Goal: Task Accomplishment & Management: Complete application form

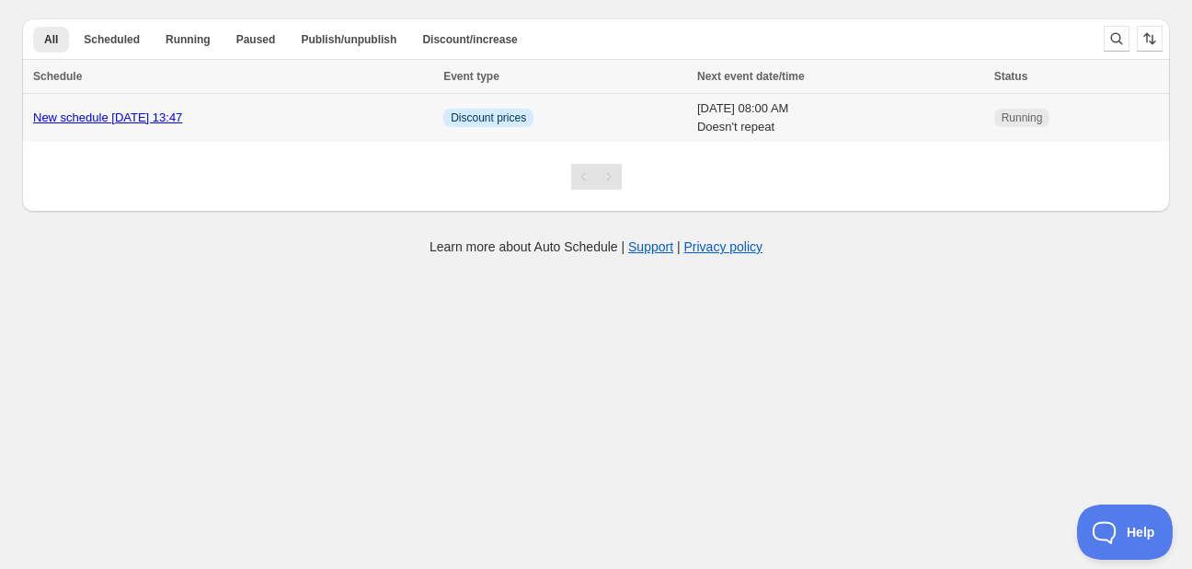
click at [368, 111] on div "New schedule [DATE] 13:47" at bounding box center [232, 118] width 399 height 18
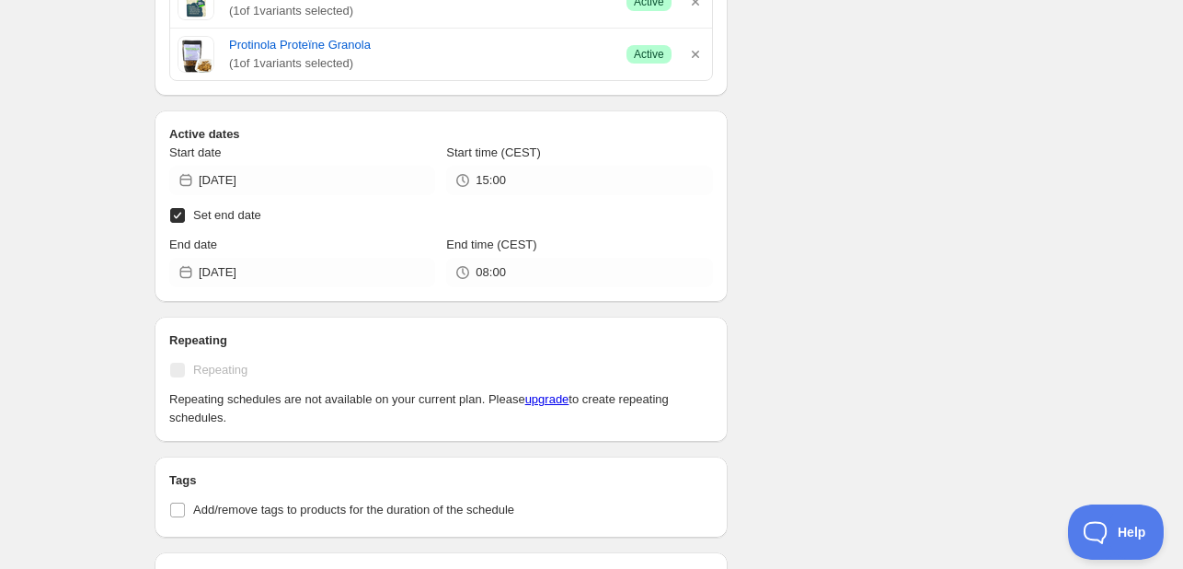
scroll to position [1196, 0]
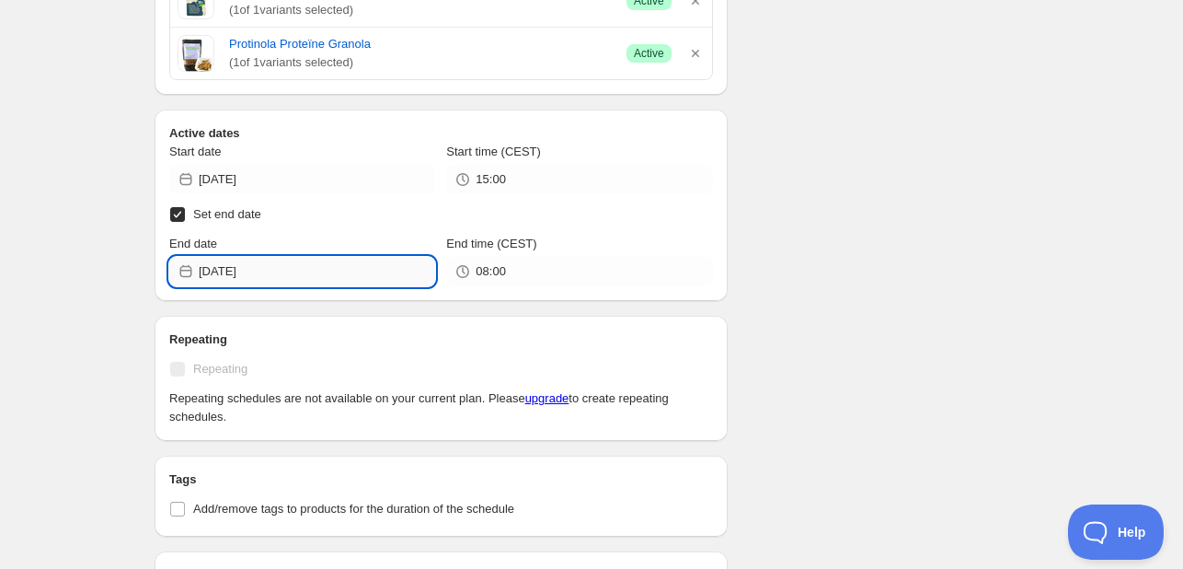
click at [339, 264] on input "2025-10-20" at bounding box center [317, 271] width 236 height 29
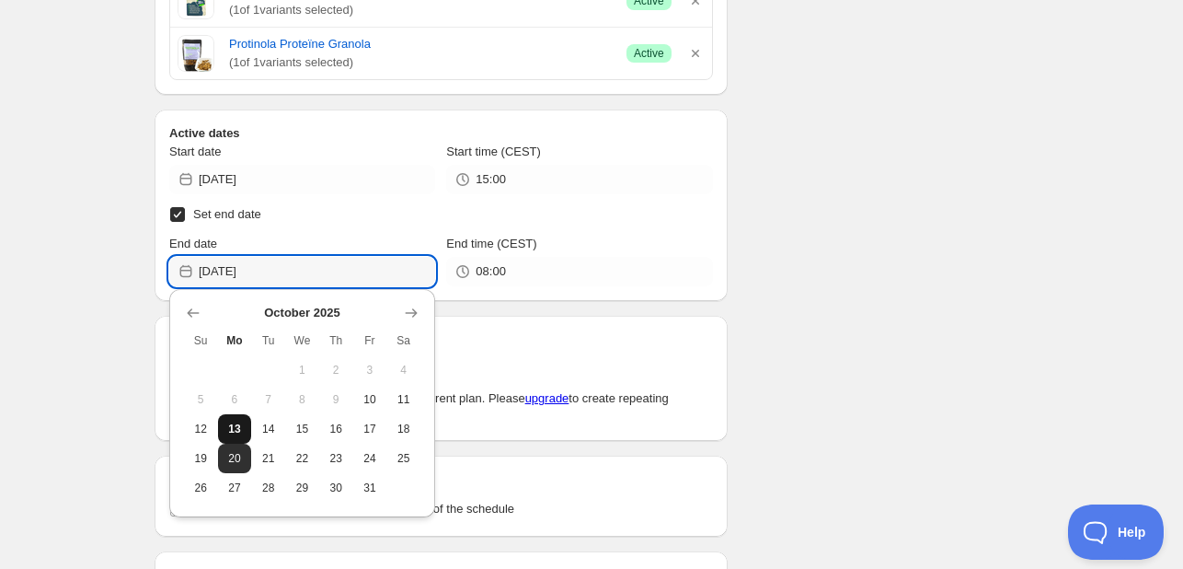
click at [239, 435] on button "13" at bounding box center [235, 428] width 34 height 29
type input "2025-10-13"
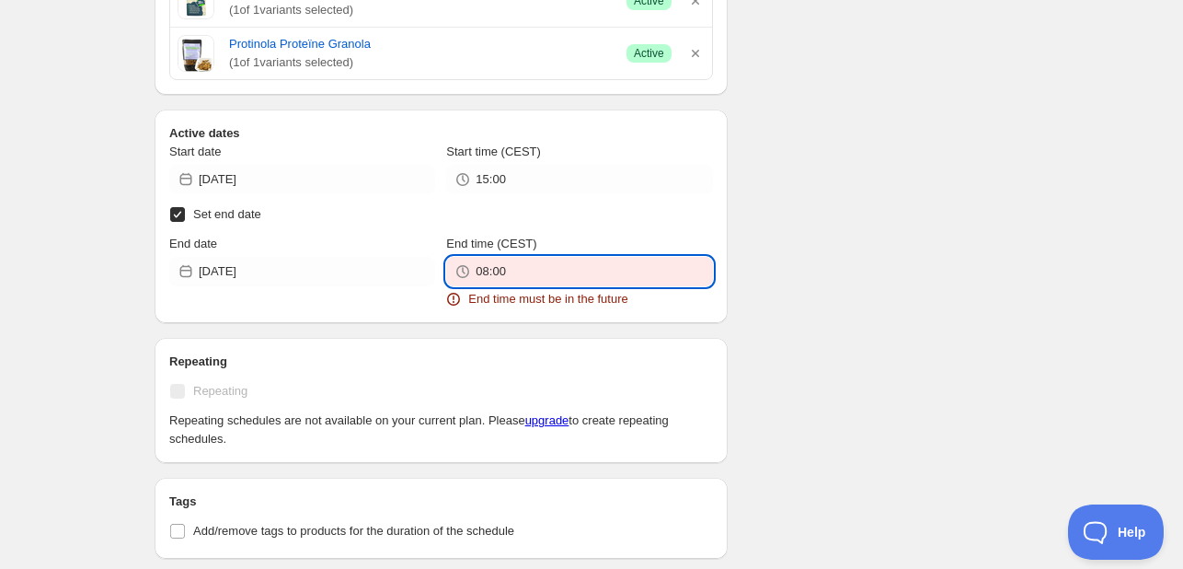
click at [516, 273] on input "08:00" at bounding box center [594, 271] width 236 height 29
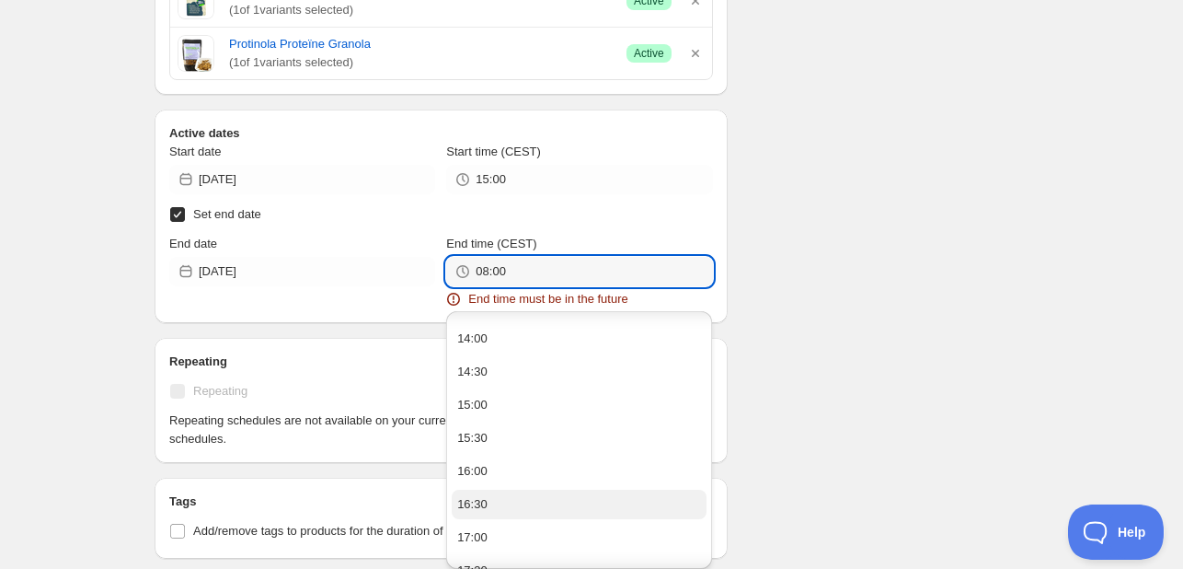
scroll to position [1012, 0]
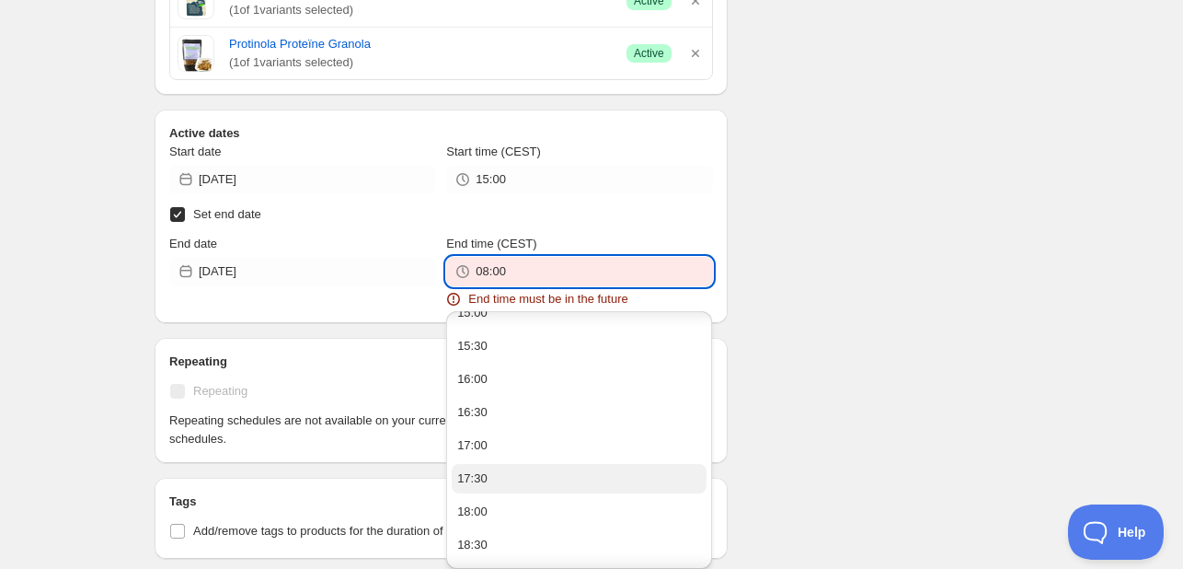
click at [613, 482] on button "17:30" at bounding box center [579, 478] width 255 height 29
type input "17:30"
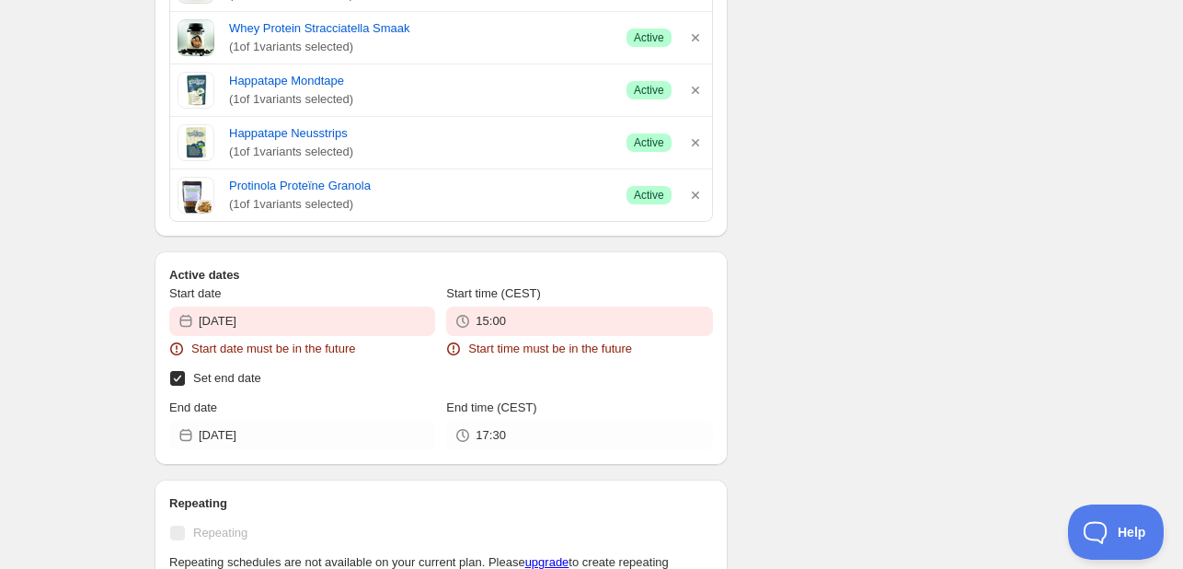
scroll to position [1338, 0]
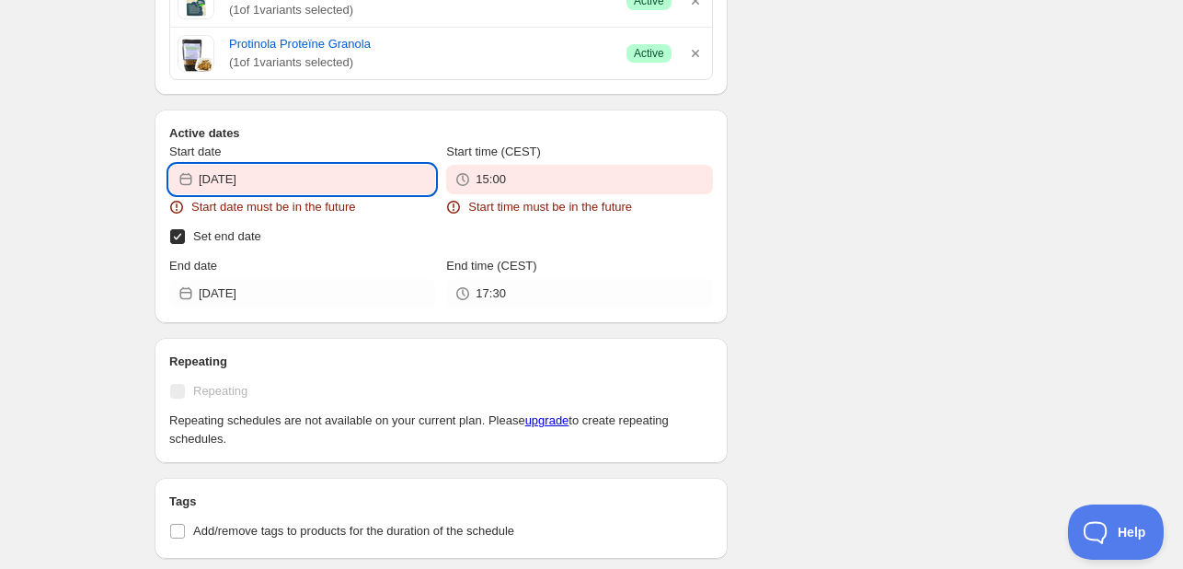
click at [389, 184] on input "2025-10-10" at bounding box center [317, 179] width 236 height 29
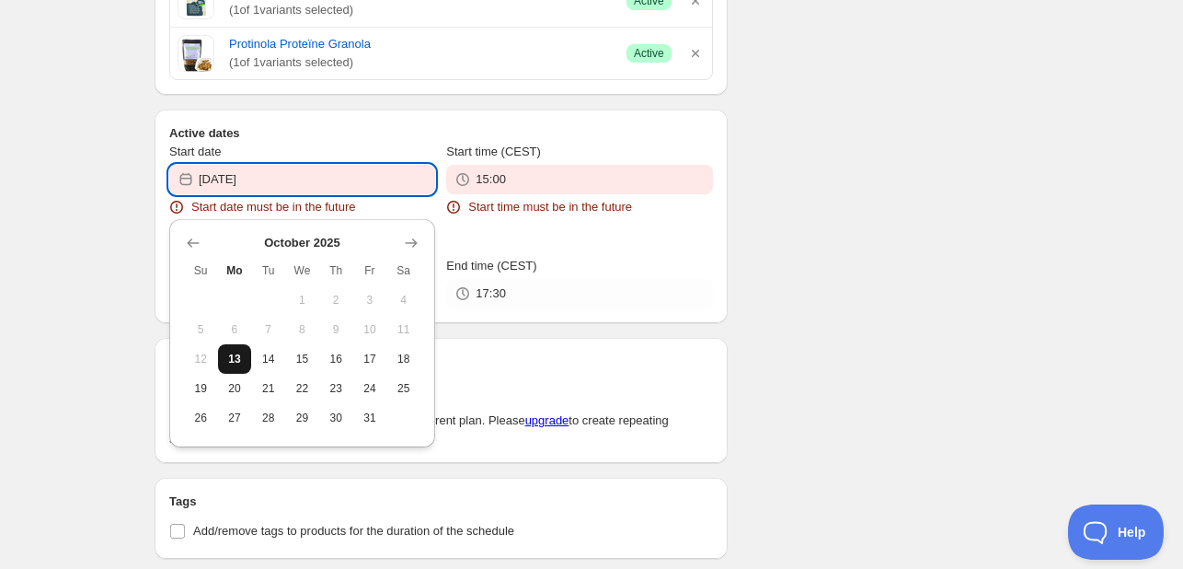
click at [239, 362] on span "13" at bounding box center [234, 358] width 19 height 15
type input "2025-10-13"
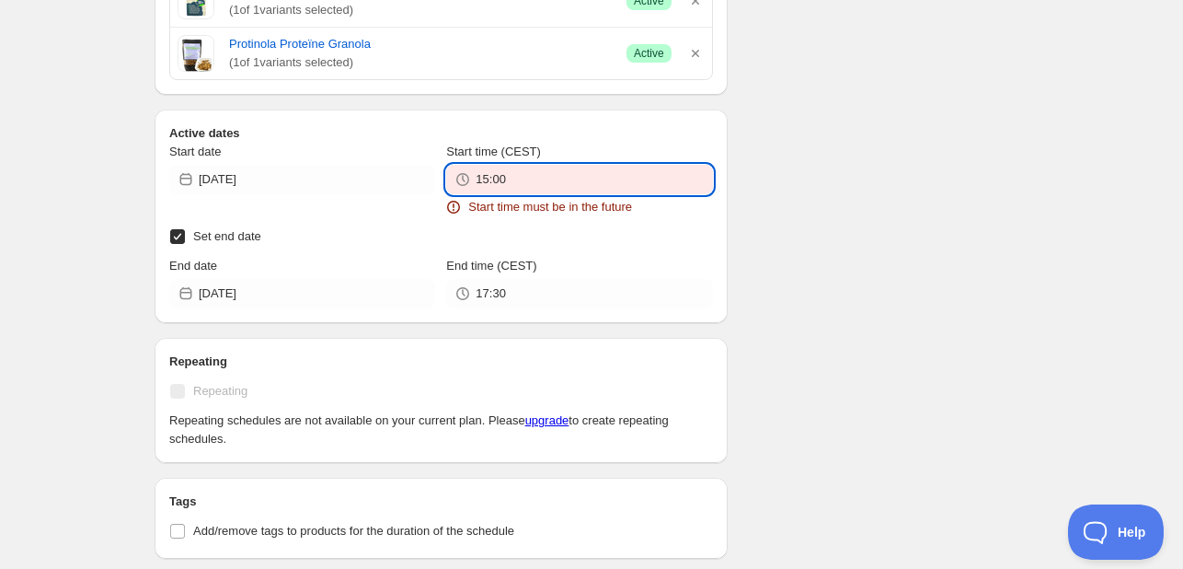
click at [512, 178] on input "15:00" at bounding box center [594, 179] width 236 height 29
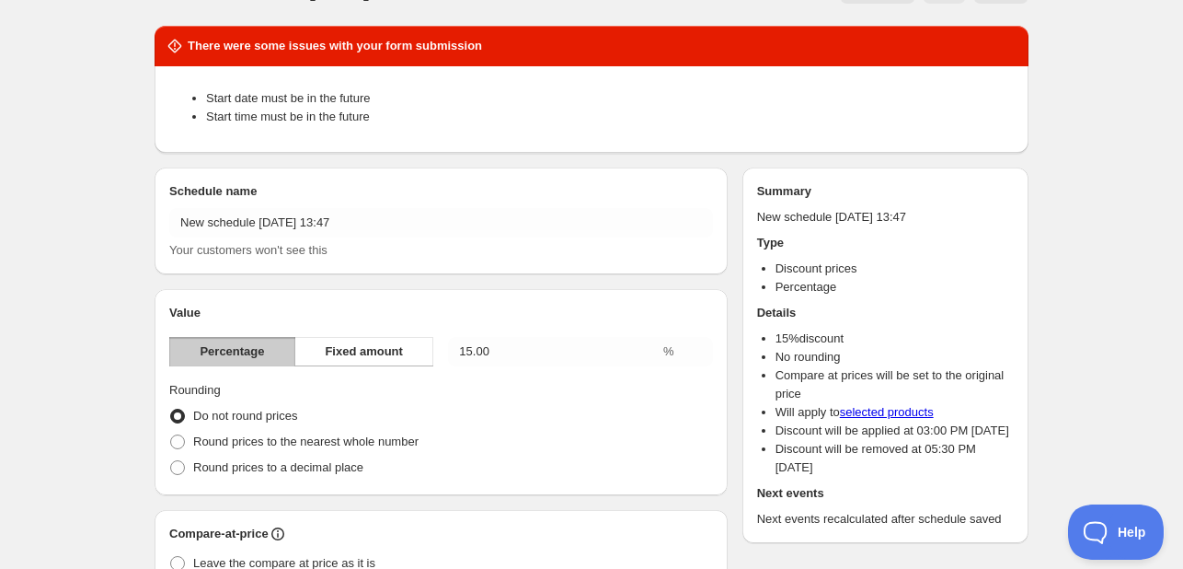
scroll to position [0, 0]
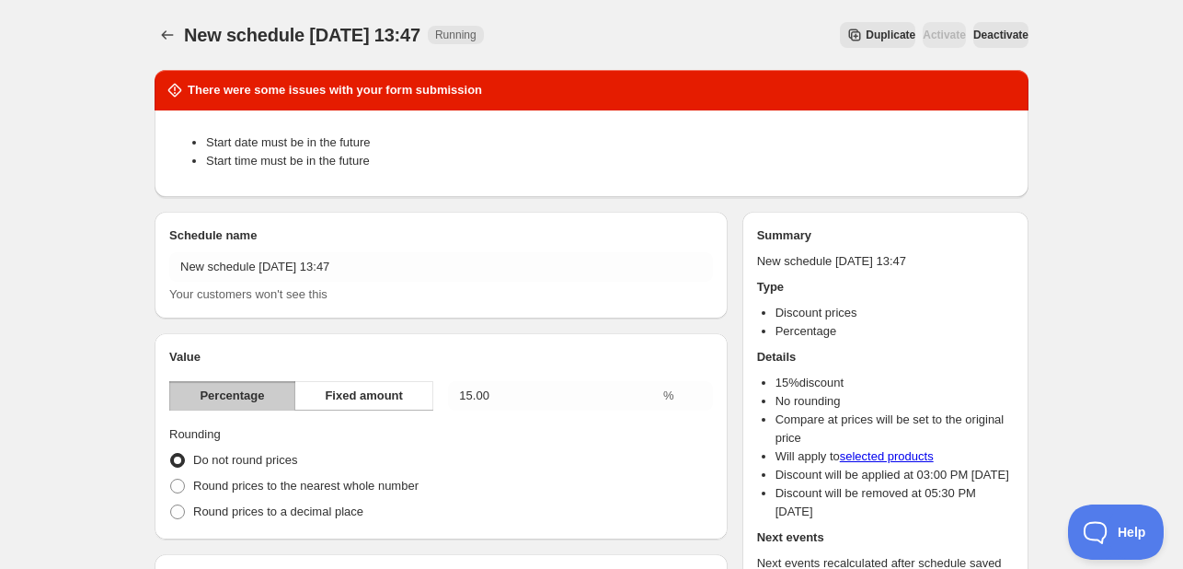
click at [985, 40] on span "Deactivate" at bounding box center [1000, 35] width 55 height 15
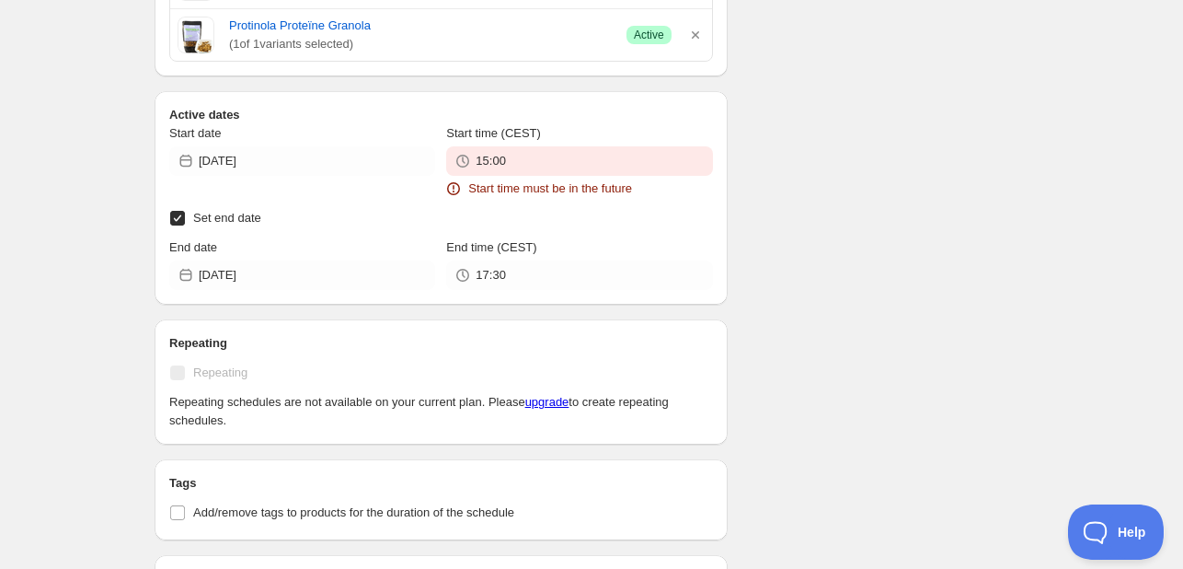
scroll to position [1328, 0]
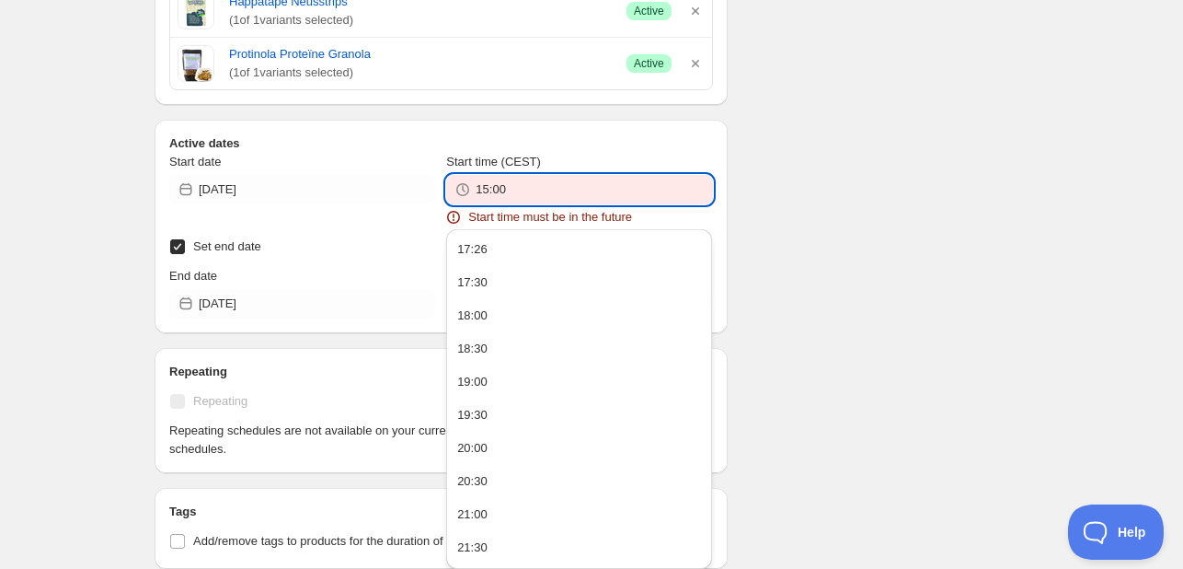
click at [527, 190] on input "15:00" at bounding box center [594, 189] width 236 height 29
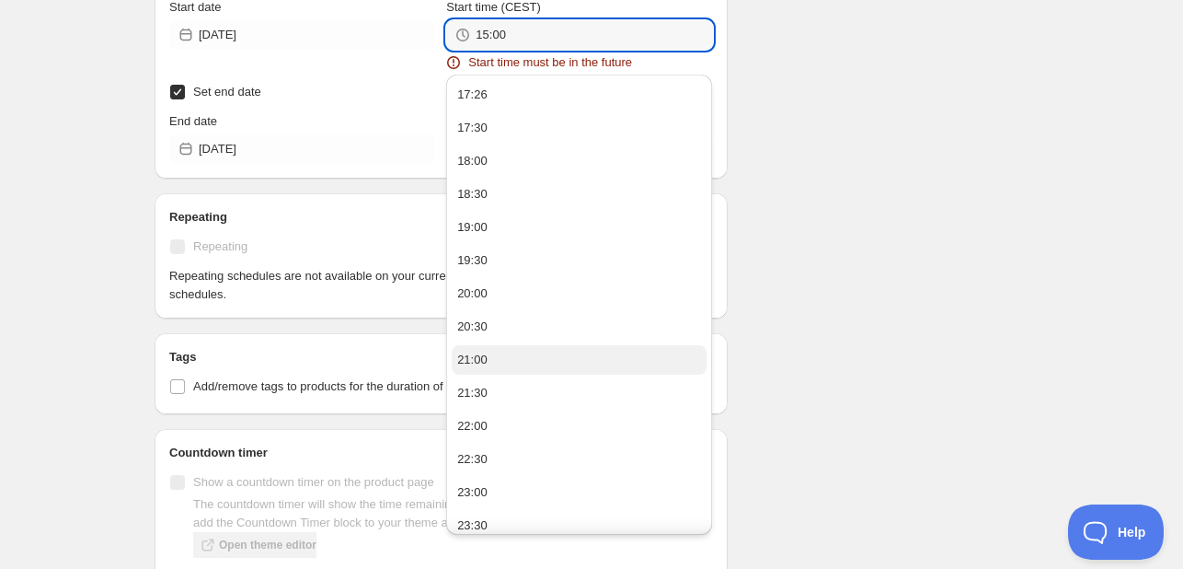
scroll to position [1512, 0]
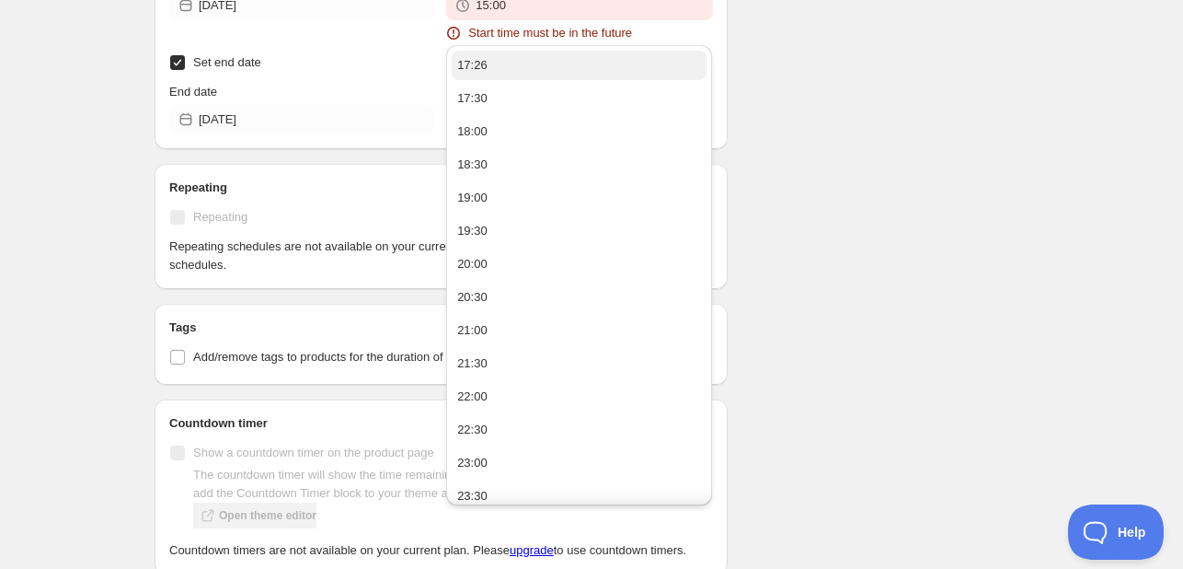
click at [596, 69] on button "17:26" at bounding box center [579, 65] width 255 height 29
type input "17:26"
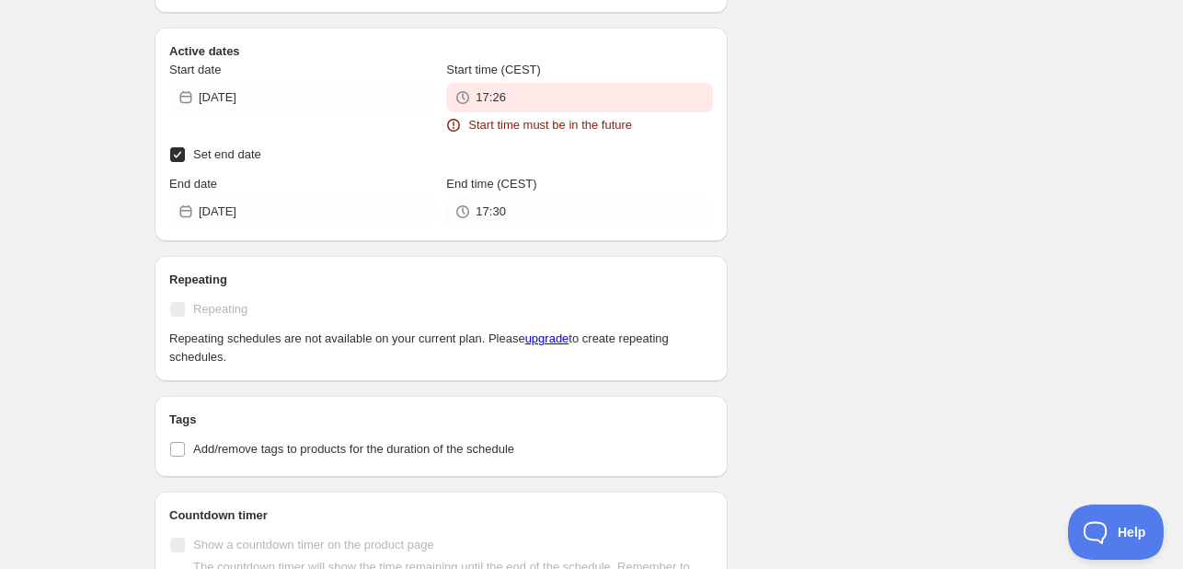
scroll to position [1401, 0]
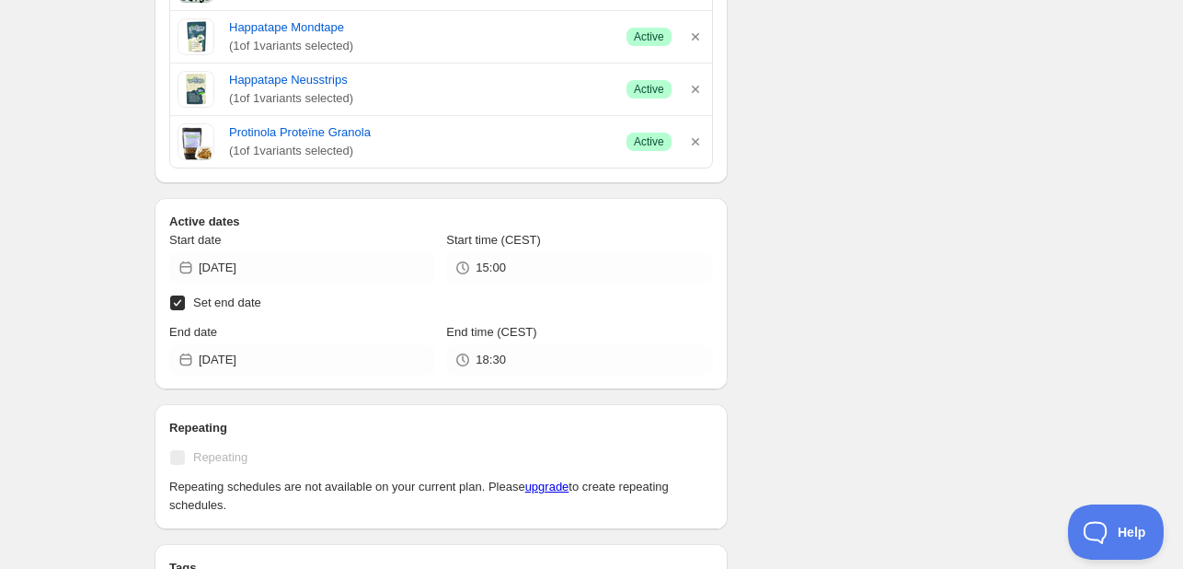
scroll to position [1288, 0]
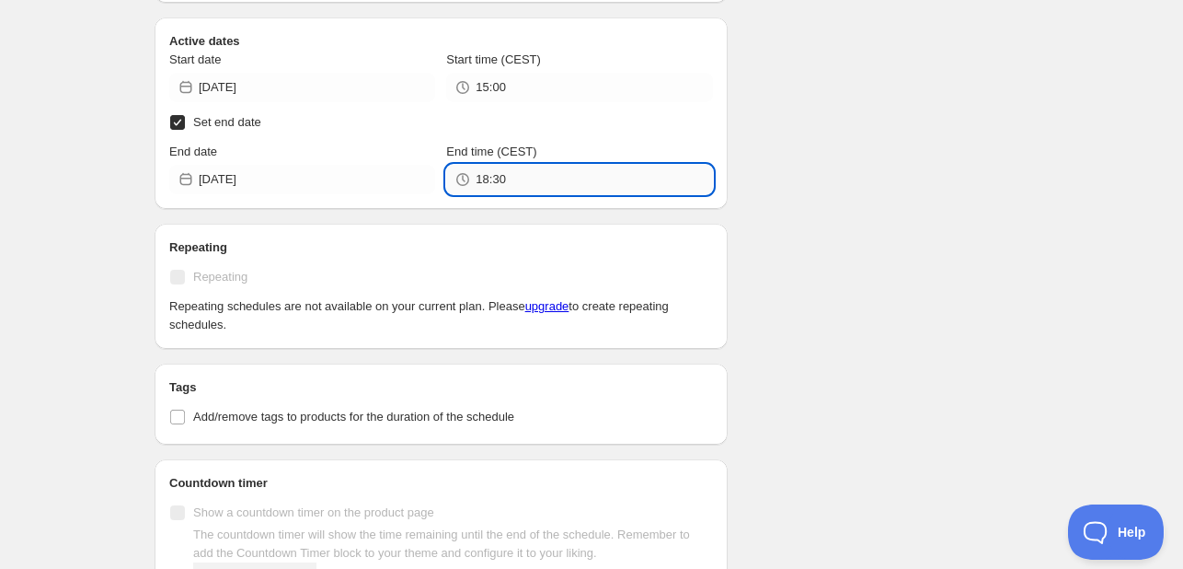
click at [518, 178] on input "18:30" at bounding box center [594, 179] width 236 height 29
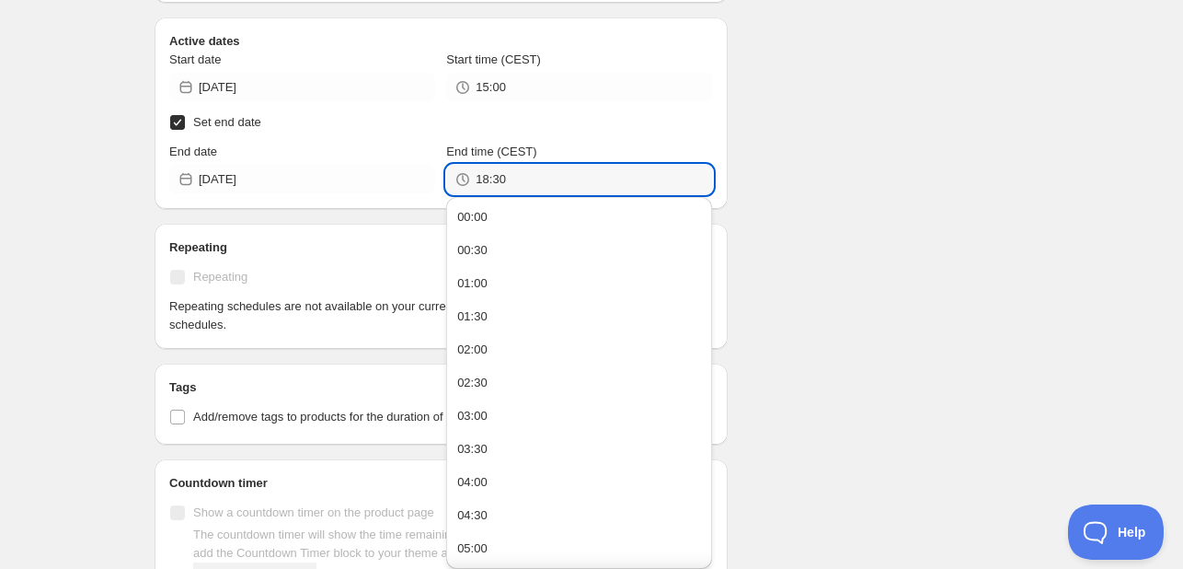
click at [355, 160] on div "End date 2025-10-13" at bounding box center [302, 169] width 266 height 52
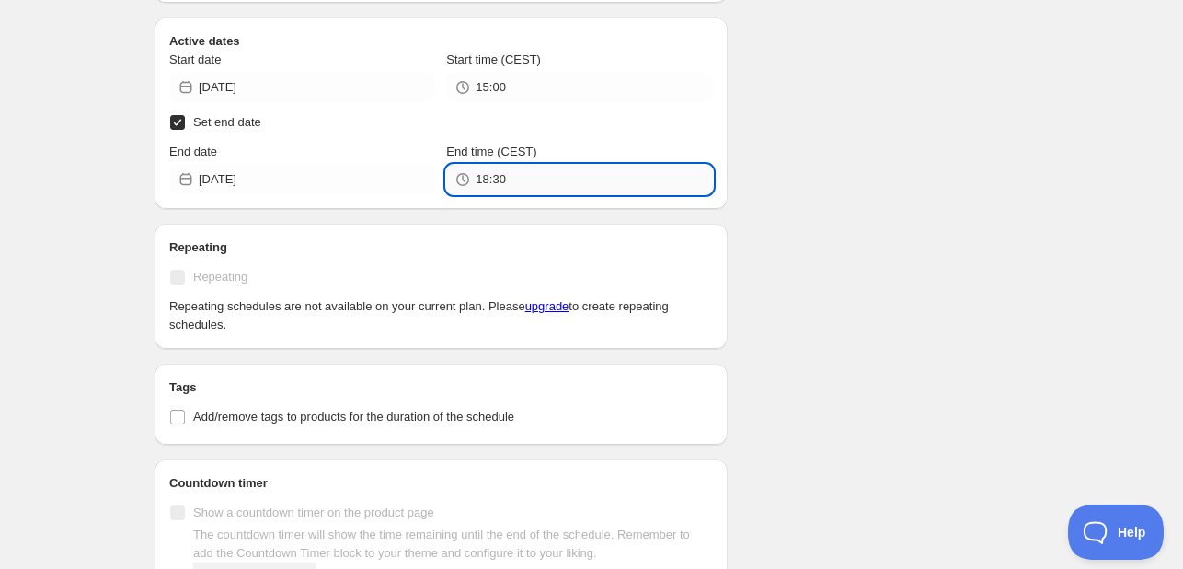
click at [566, 178] on input "18:30" at bounding box center [594, 179] width 236 height 29
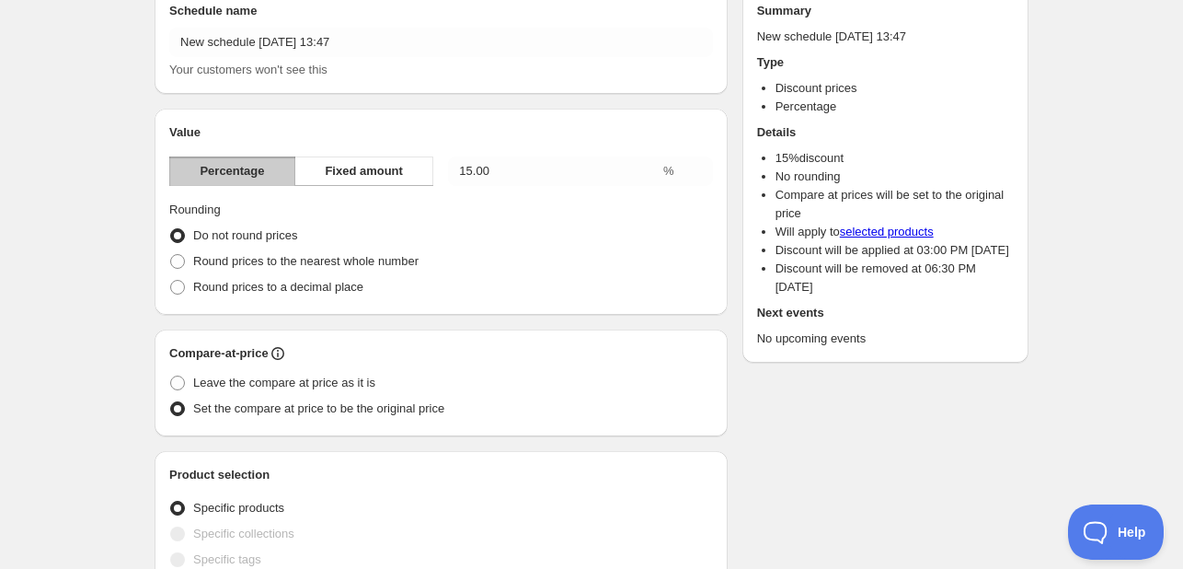
scroll to position [0, 0]
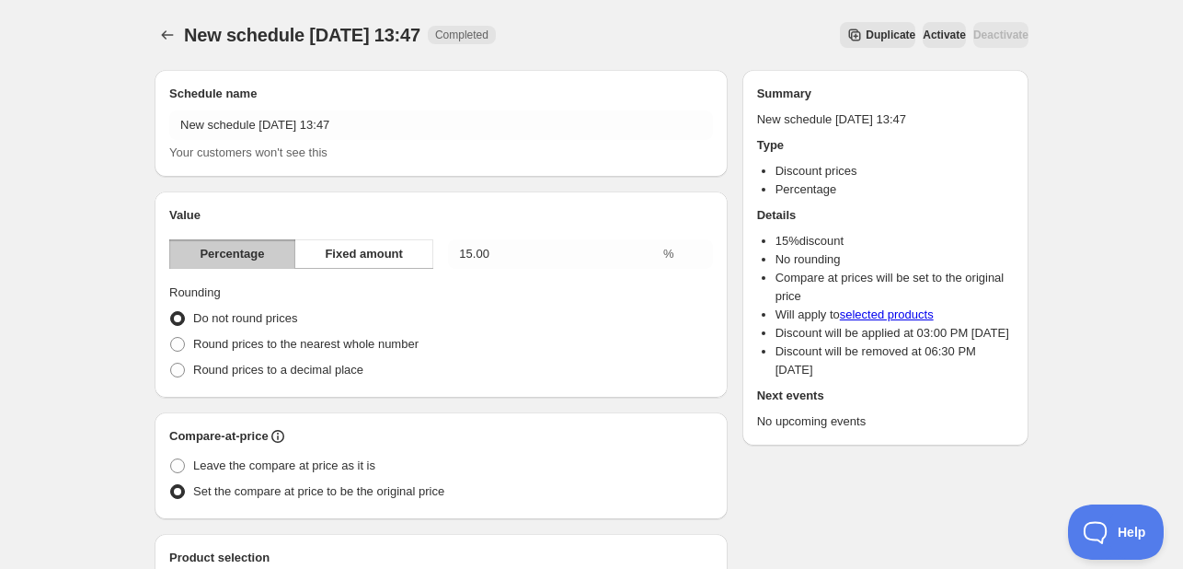
click at [923, 34] on span "Activate" at bounding box center [944, 35] width 43 height 15
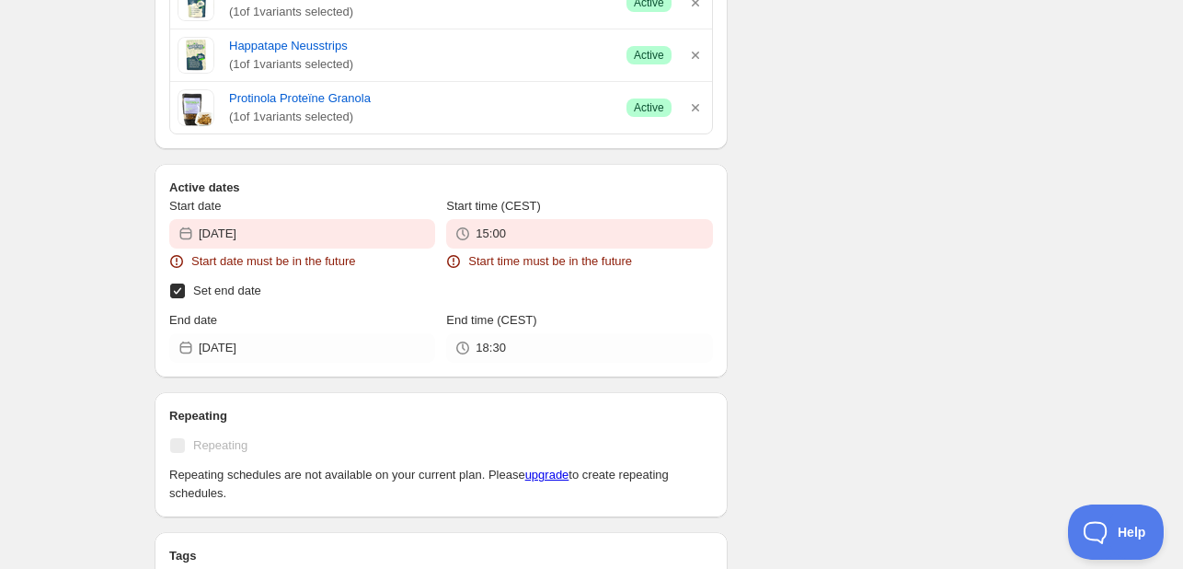
scroll to position [1288, 0]
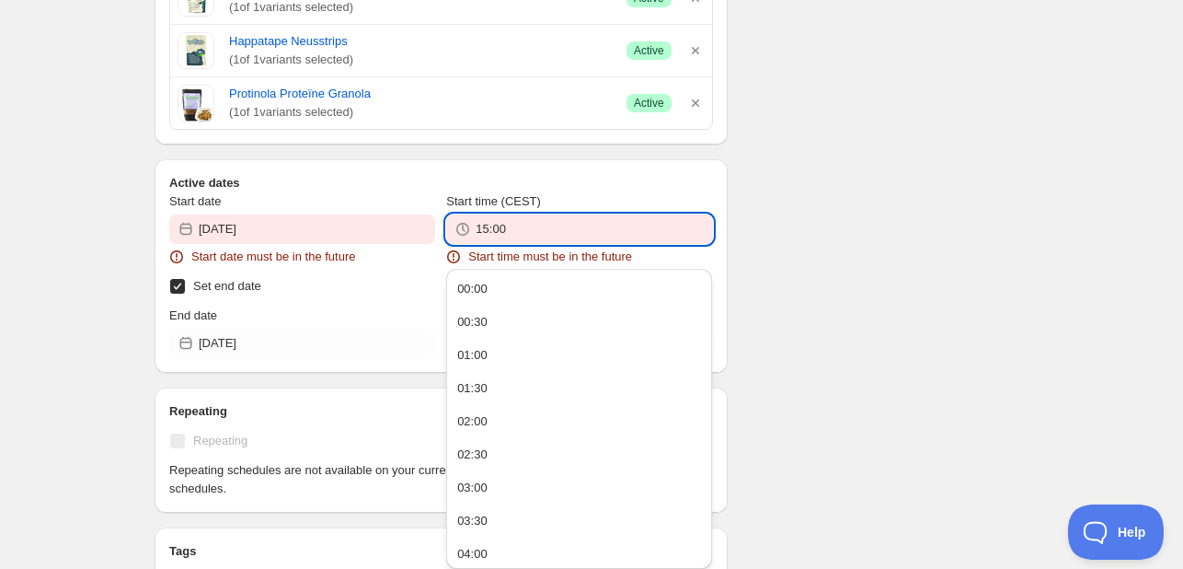
click at [513, 227] on input "15:00" at bounding box center [594, 228] width 236 height 29
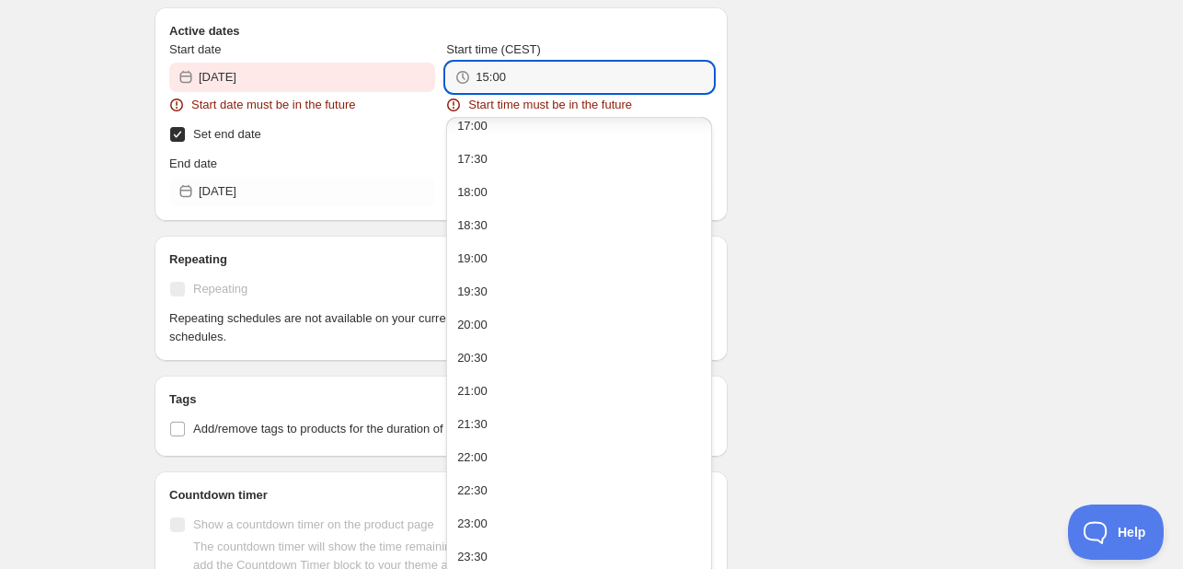
scroll to position [1137, 0]
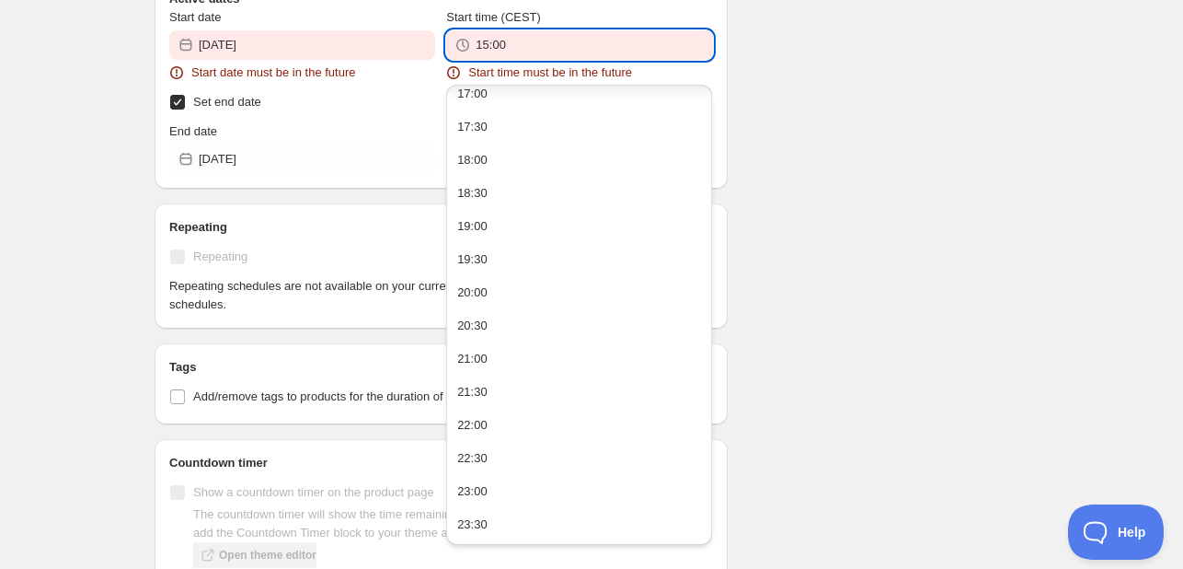
click at [332, 59] on div "Start date 2025-10-10 Start date must be in the future" at bounding box center [302, 45] width 266 height 74
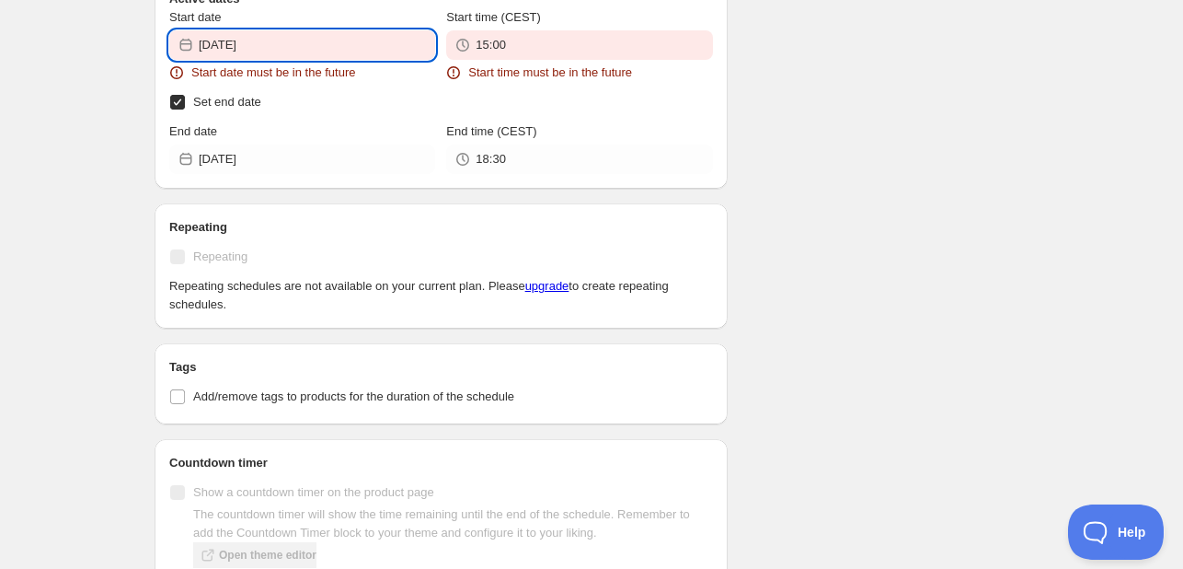
click at [331, 49] on input "2025-10-10" at bounding box center [317, 44] width 236 height 29
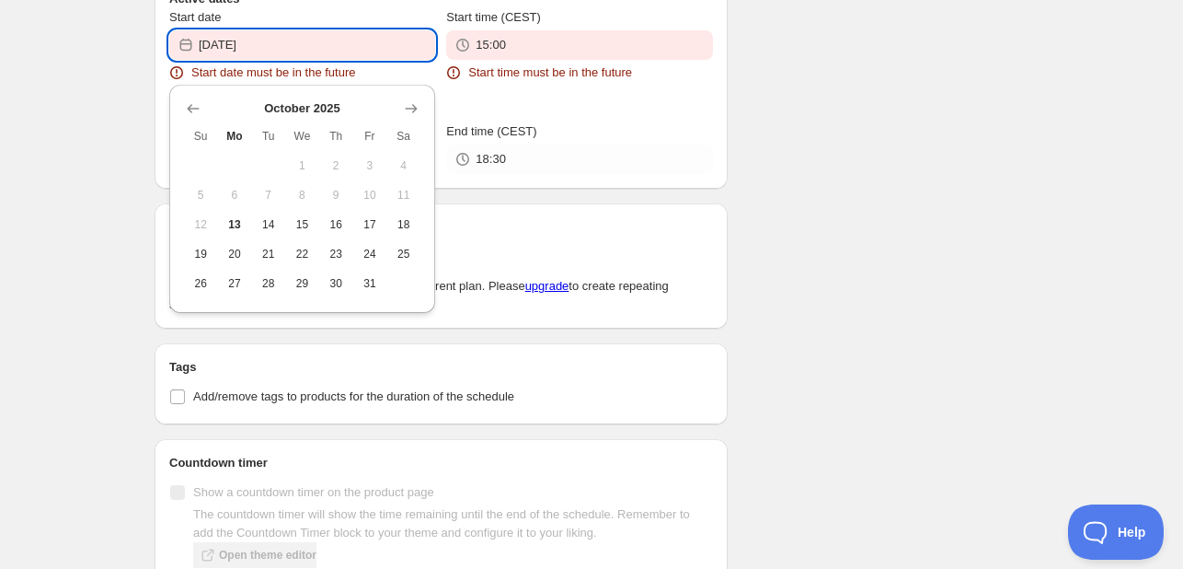
click at [238, 224] on span "13" at bounding box center [234, 224] width 19 height 15
type input "2025-10-13"
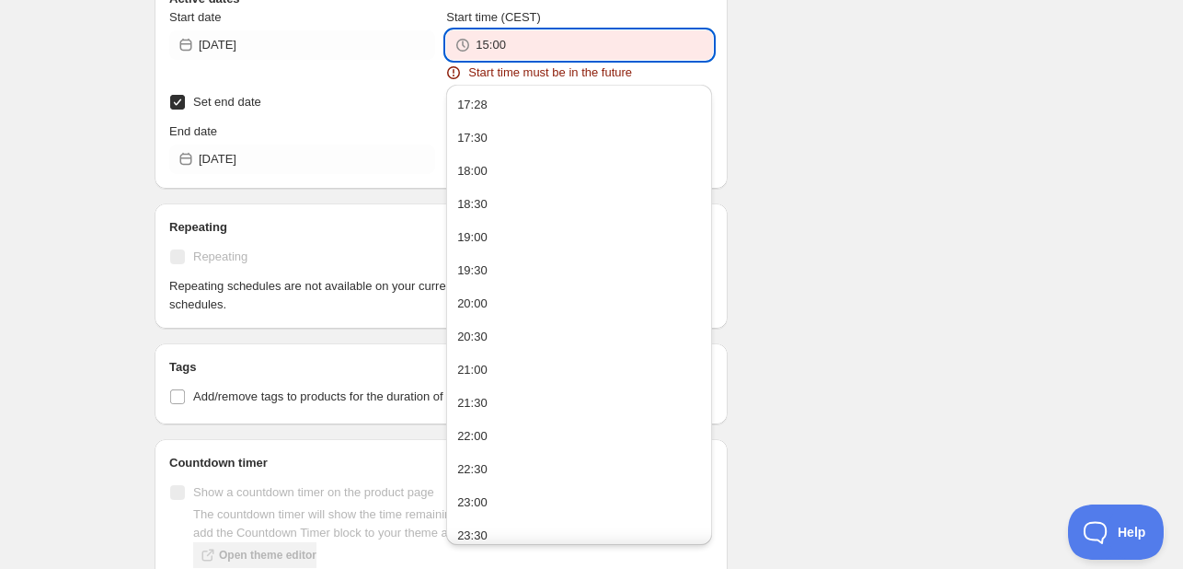
click at [543, 34] on input "15:00" at bounding box center [594, 44] width 236 height 29
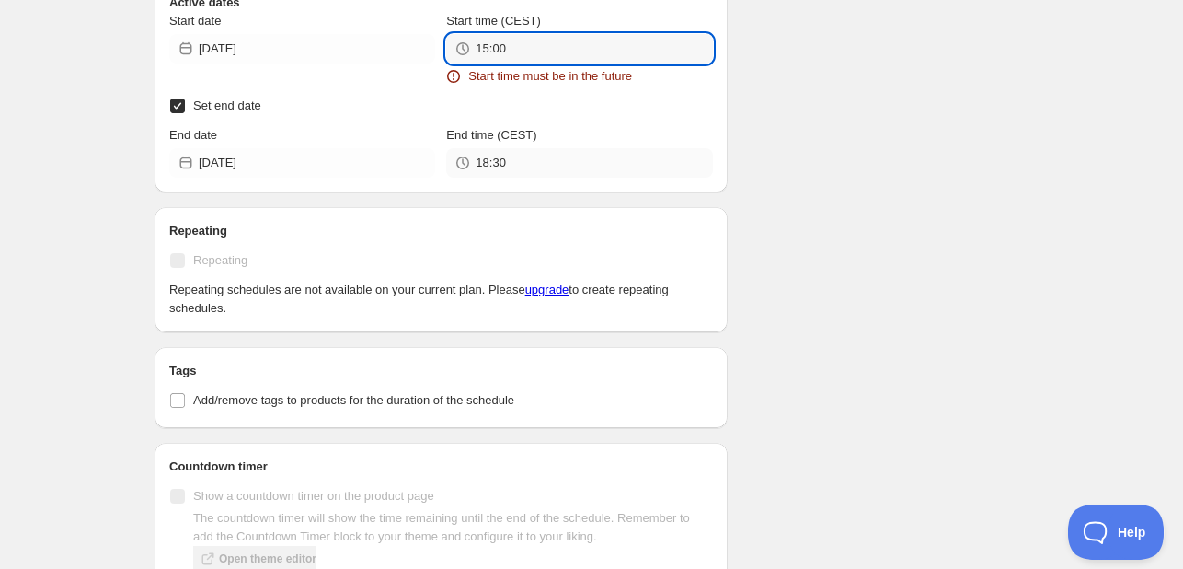
scroll to position [1472, 0]
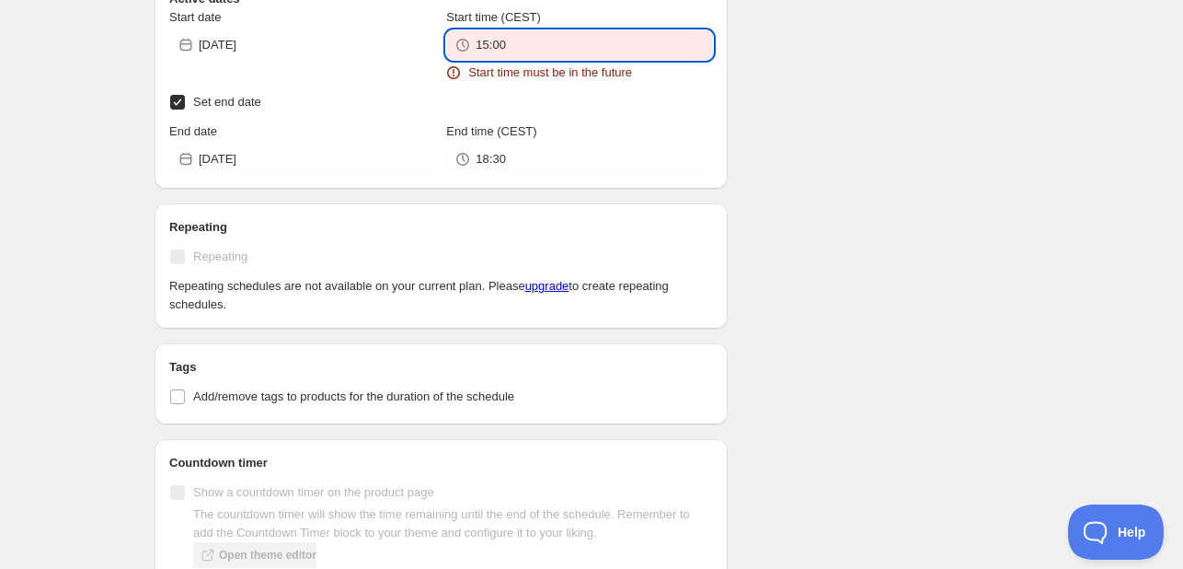
click at [558, 41] on input "15:00" at bounding box center [594, 44] width 236 height 29
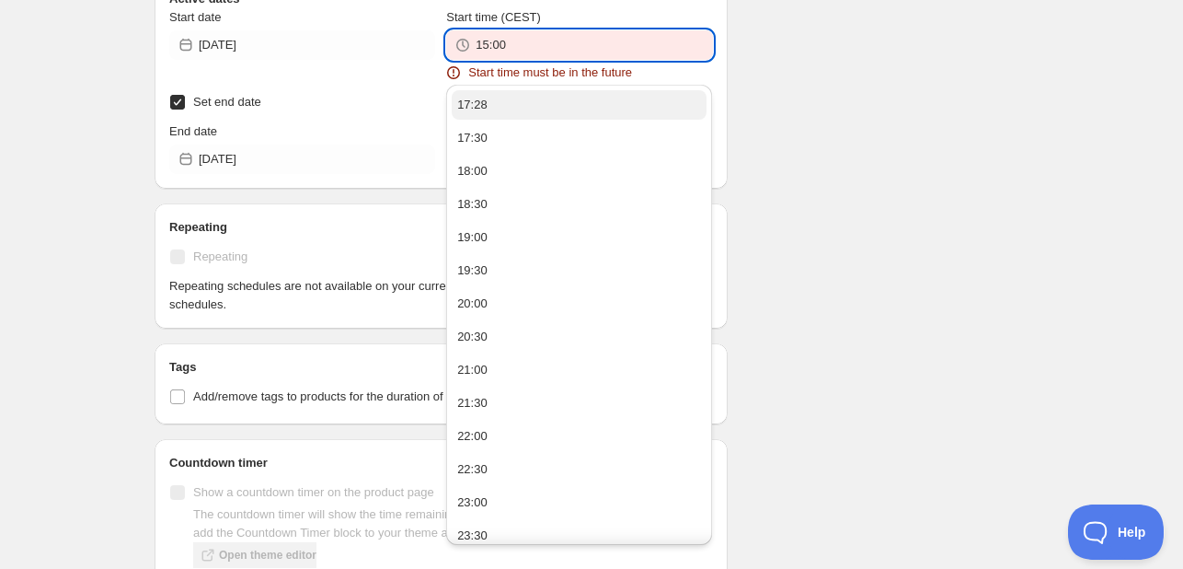
click at [557, 107] on button "17:28" at bounding box center [579, 104] width 255 height 29
type input "17:28"
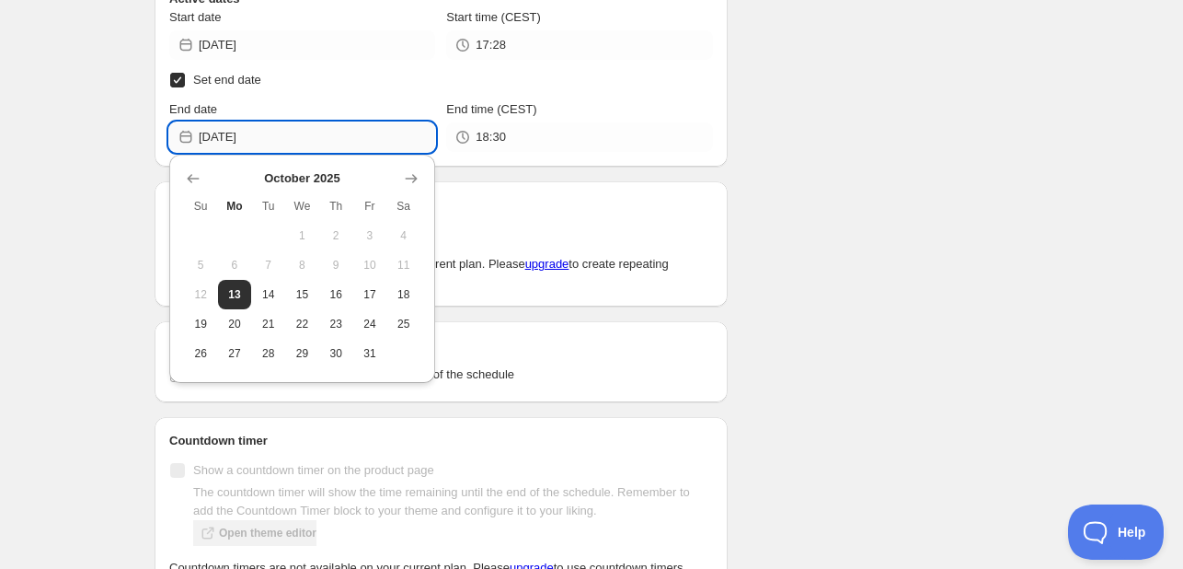
click at [341, 139] on input "2025-10-13" at bounding box center [317, 136] width 236 height 29
click at [240, 295] on span "13" at bounding box center [234, 294] width 19 height 15
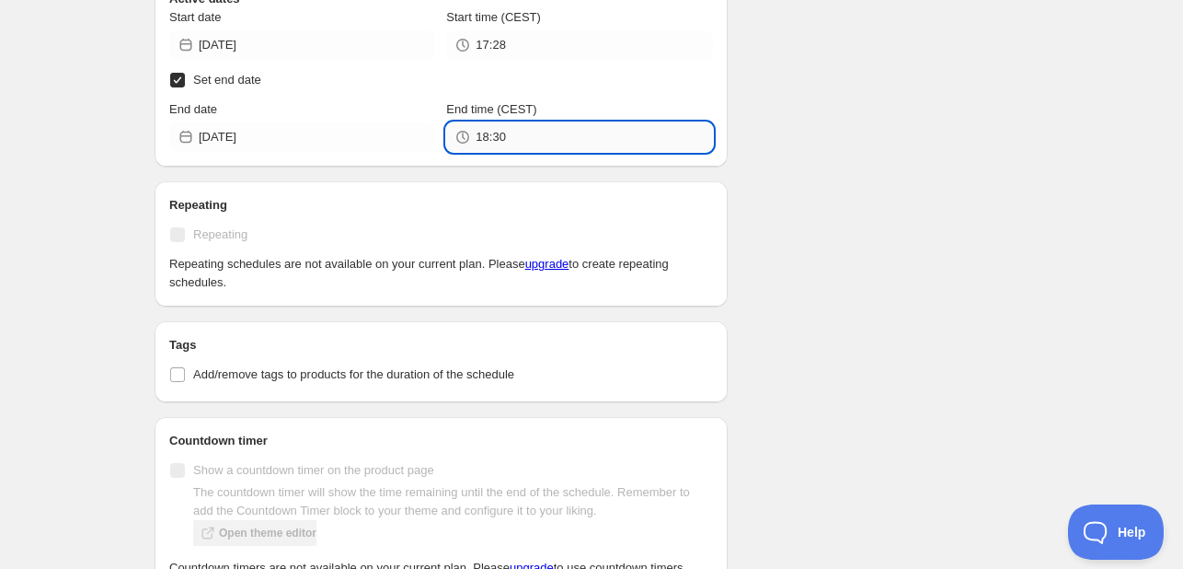
click at [532, 130] on input "18:30" at bounding box center [594, 136] width 236 height 29
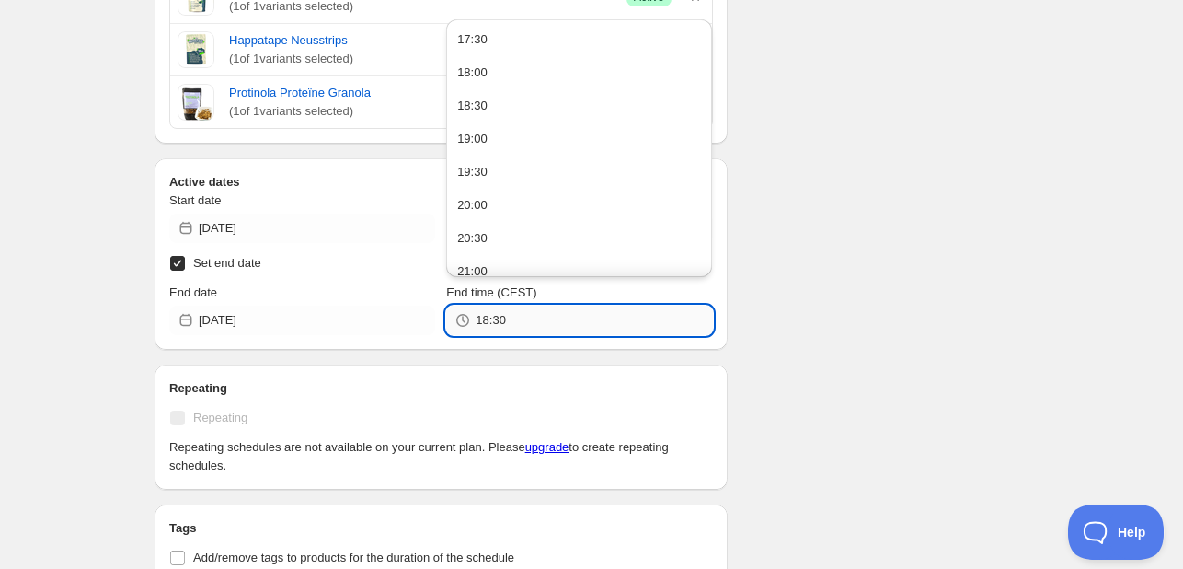
scroll to position [1288, 0]
click at [533, 324] on input "18:30" at bounding box center [594, 320] width 236 height 29
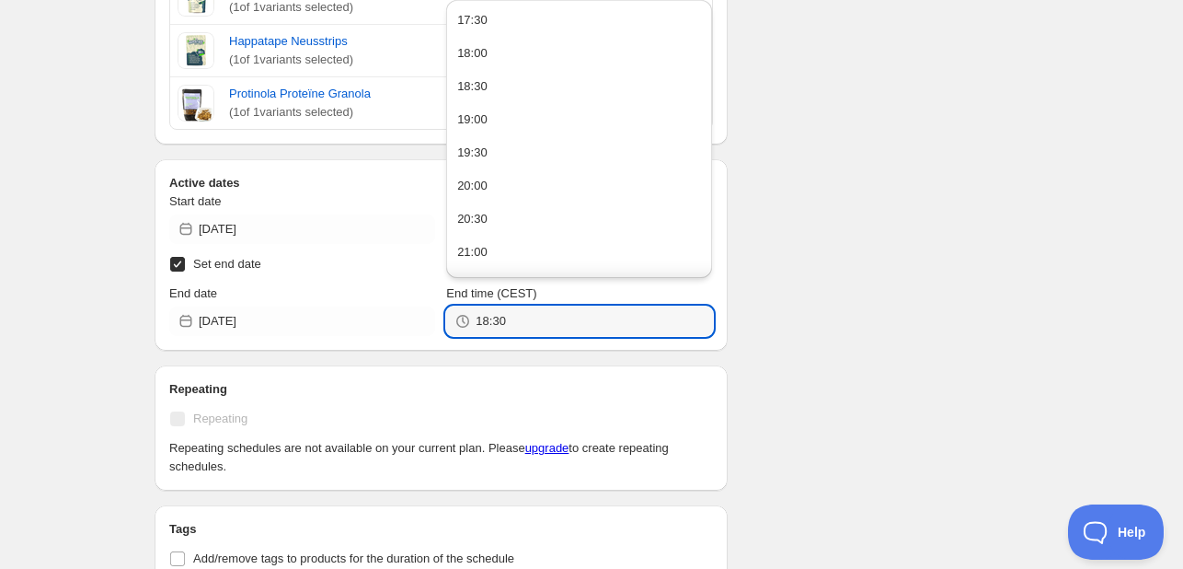
click at [624, 332] on input "18:30" at bounding box center [594, 320] width 236 height 29
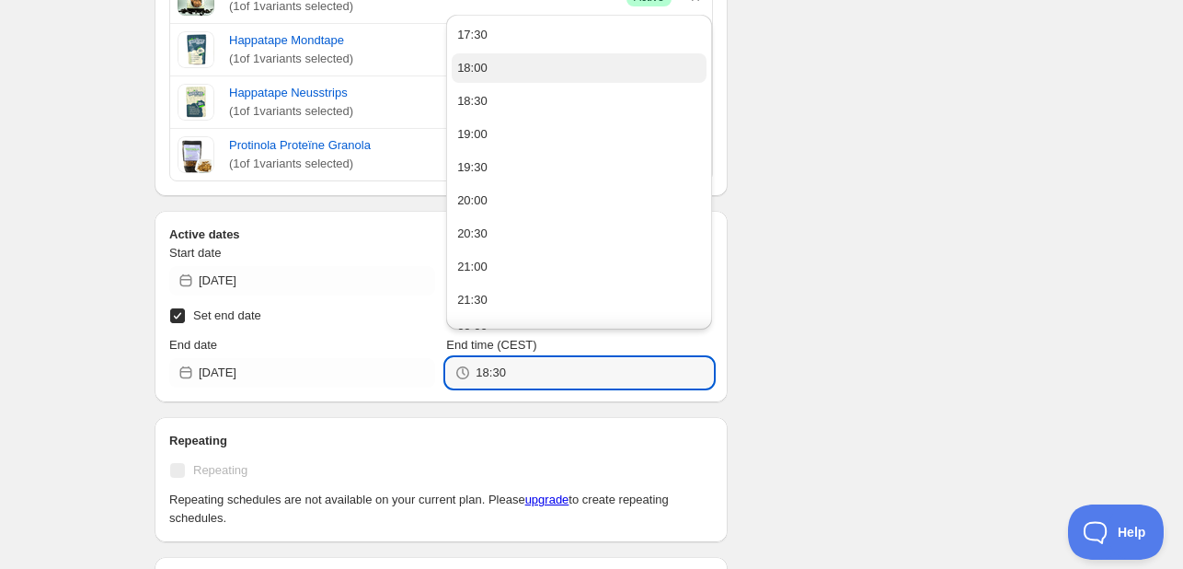
scroll to position [1196, 0]
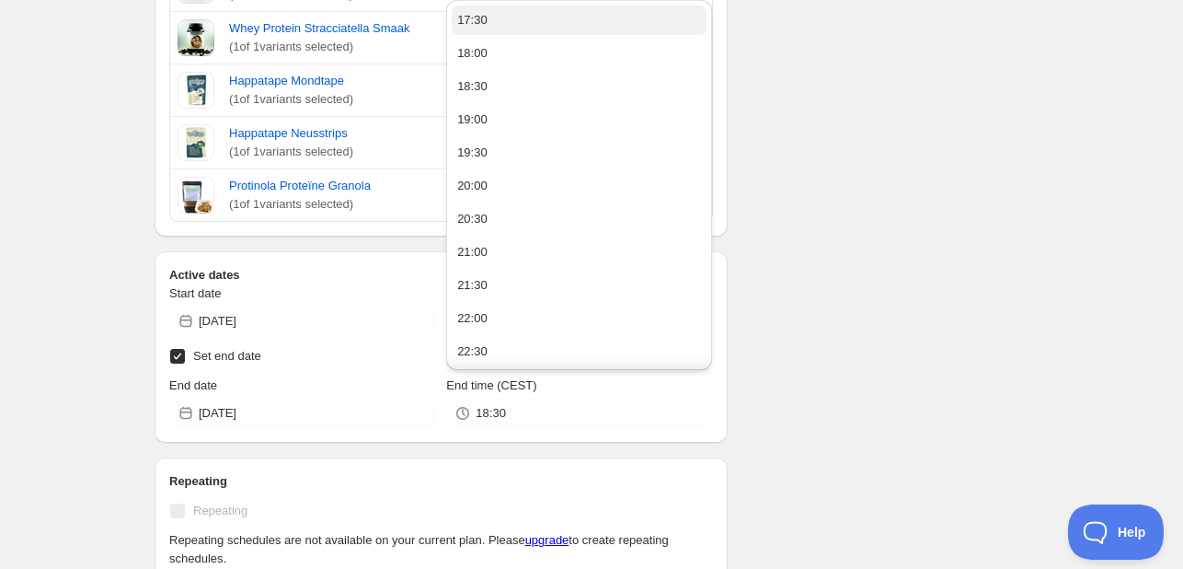
click at [516, 28] on button "17:30" at bounding box center [579, 20] width 255 height 29
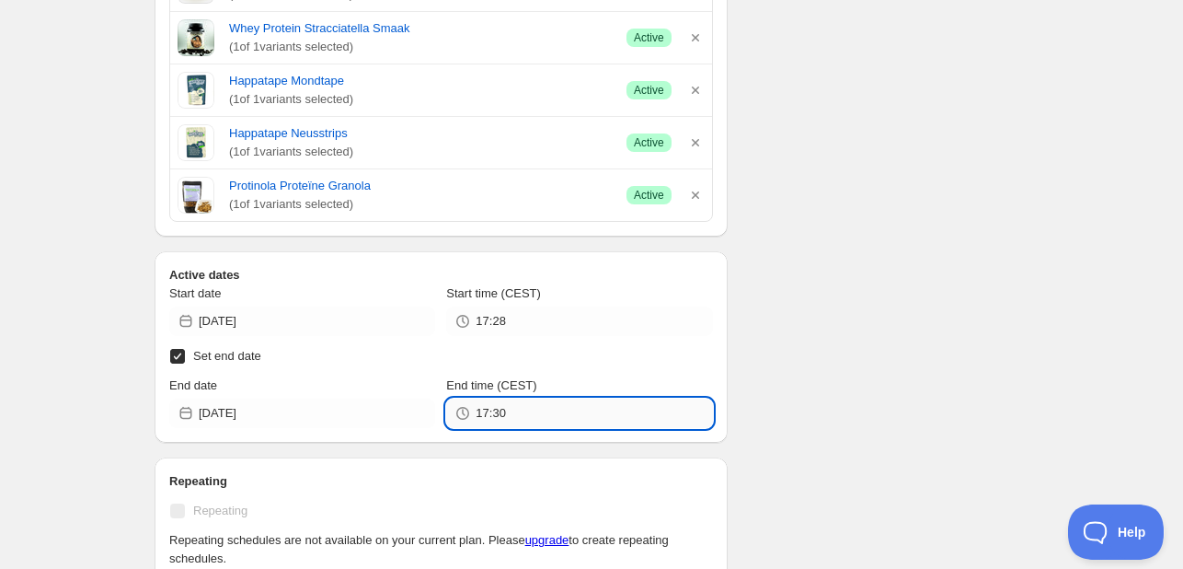
click at [572, 415] on input "17:30" at bounding box center [594, 412] width 236 height 29
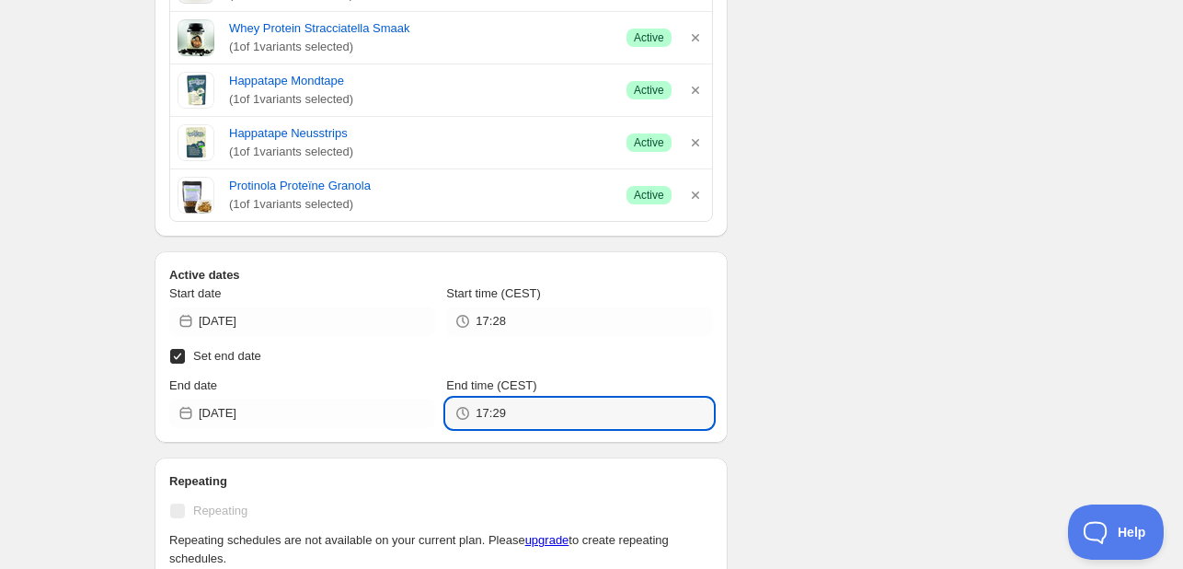
type input "17:29"
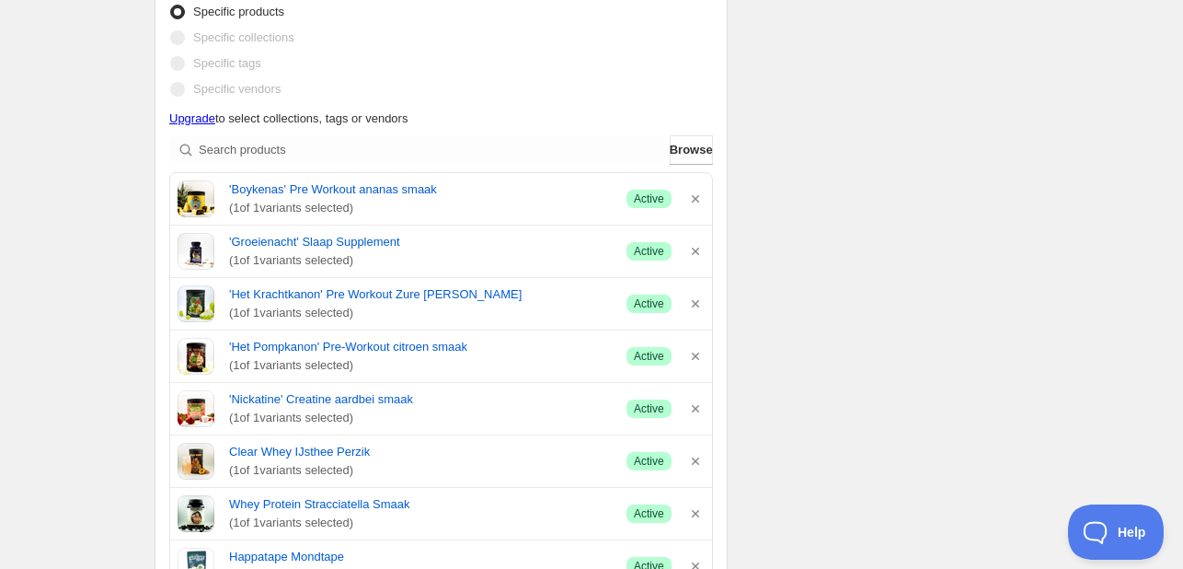
scroll to position [0, 0]
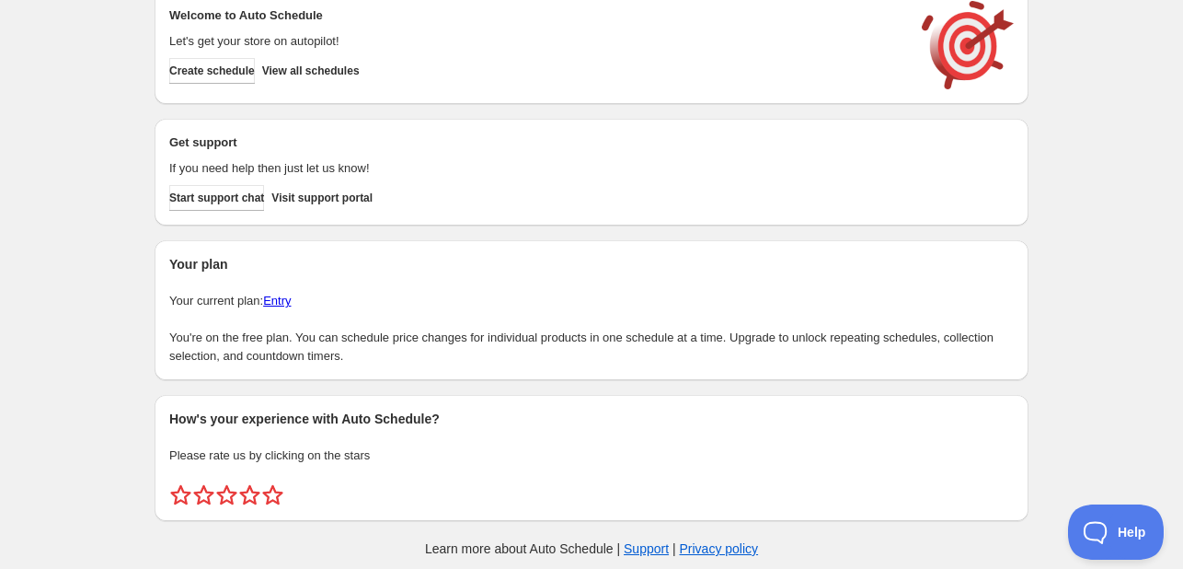
scroll to position [47, 0]
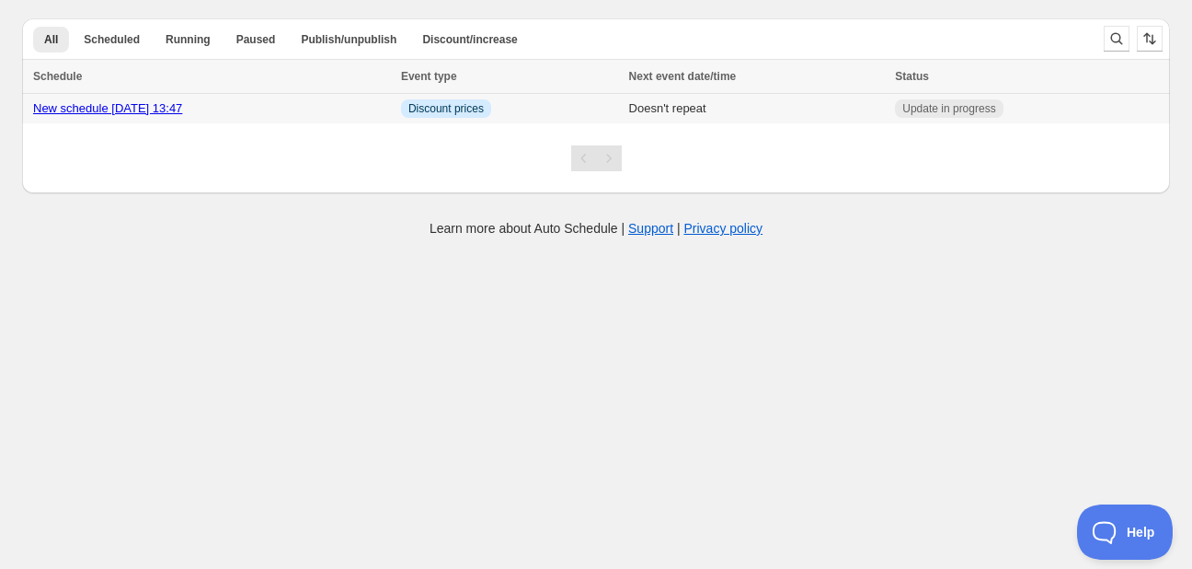
click at [361, 106] on div "New schedule Oct 10 2025 13:47" at bounding box center [211, 108] width 357 height 18
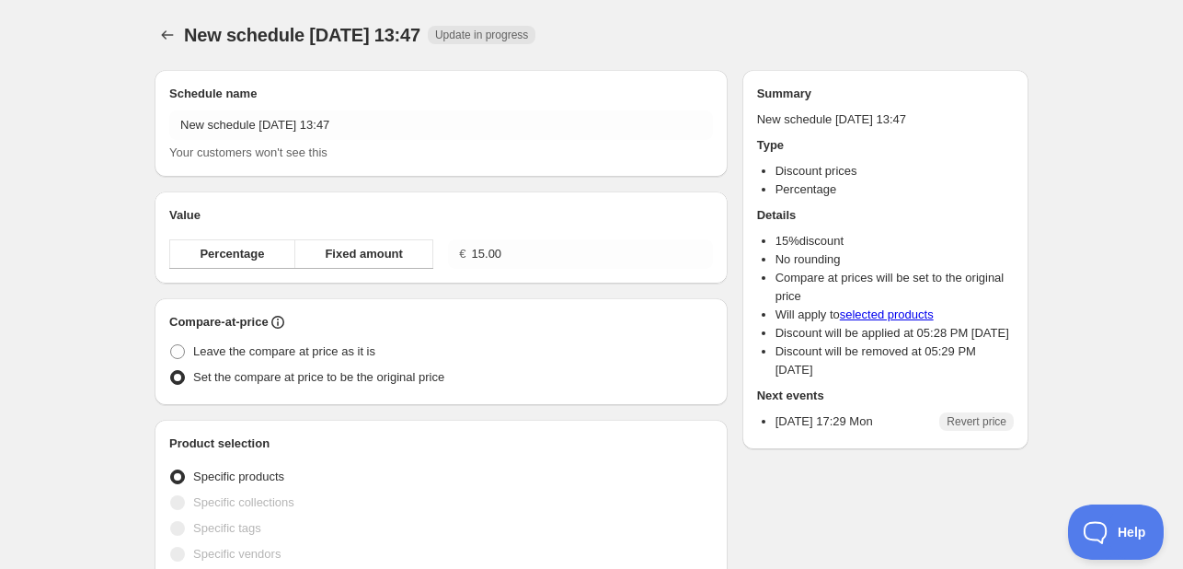
radio input "true"
checkbox input "true"
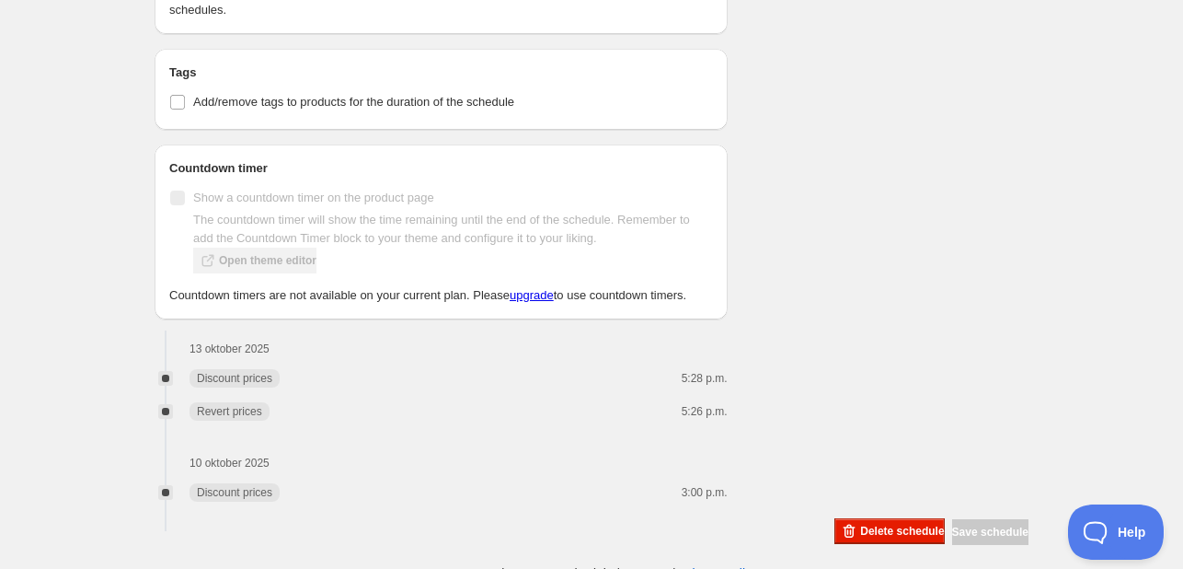
scroll to position [1612, 0]
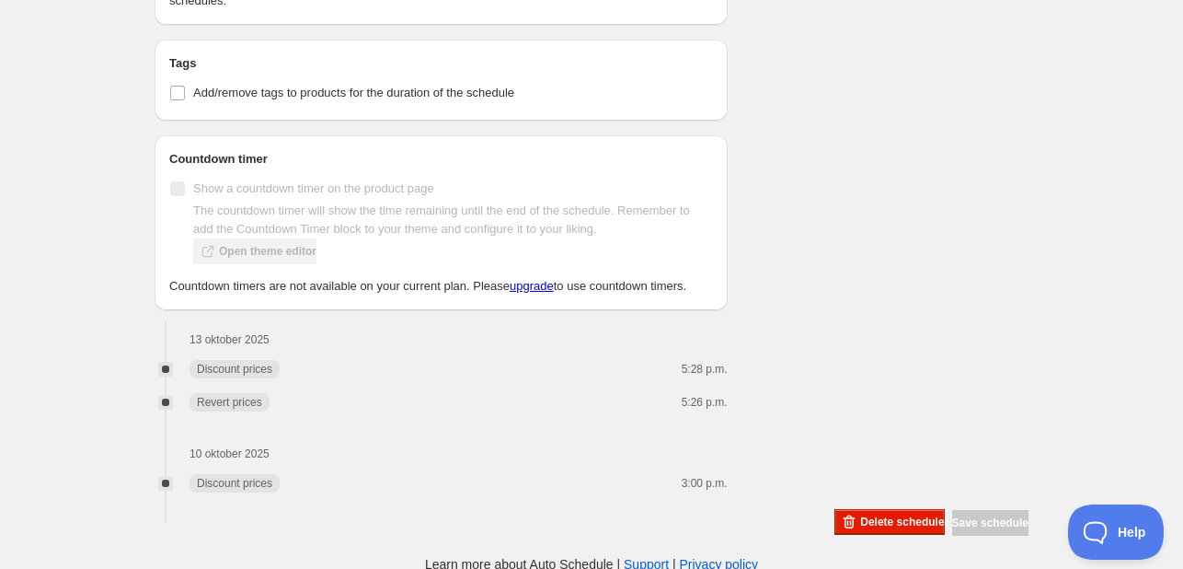
type input "18:30"
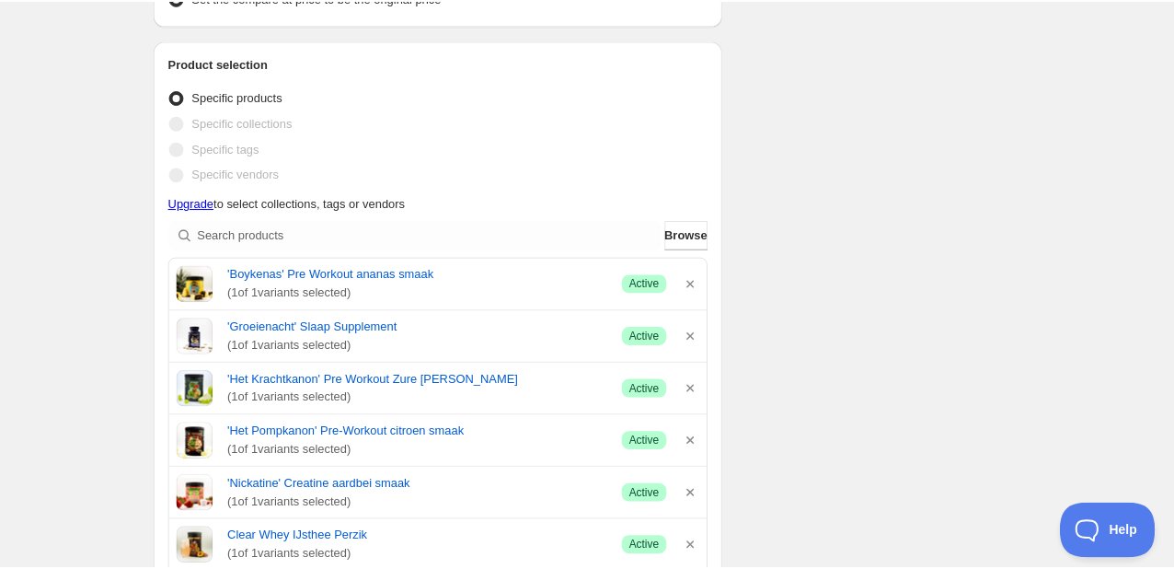
scroll to position [0, 0]
